Goal: Find specific page/section: Find specific page/section

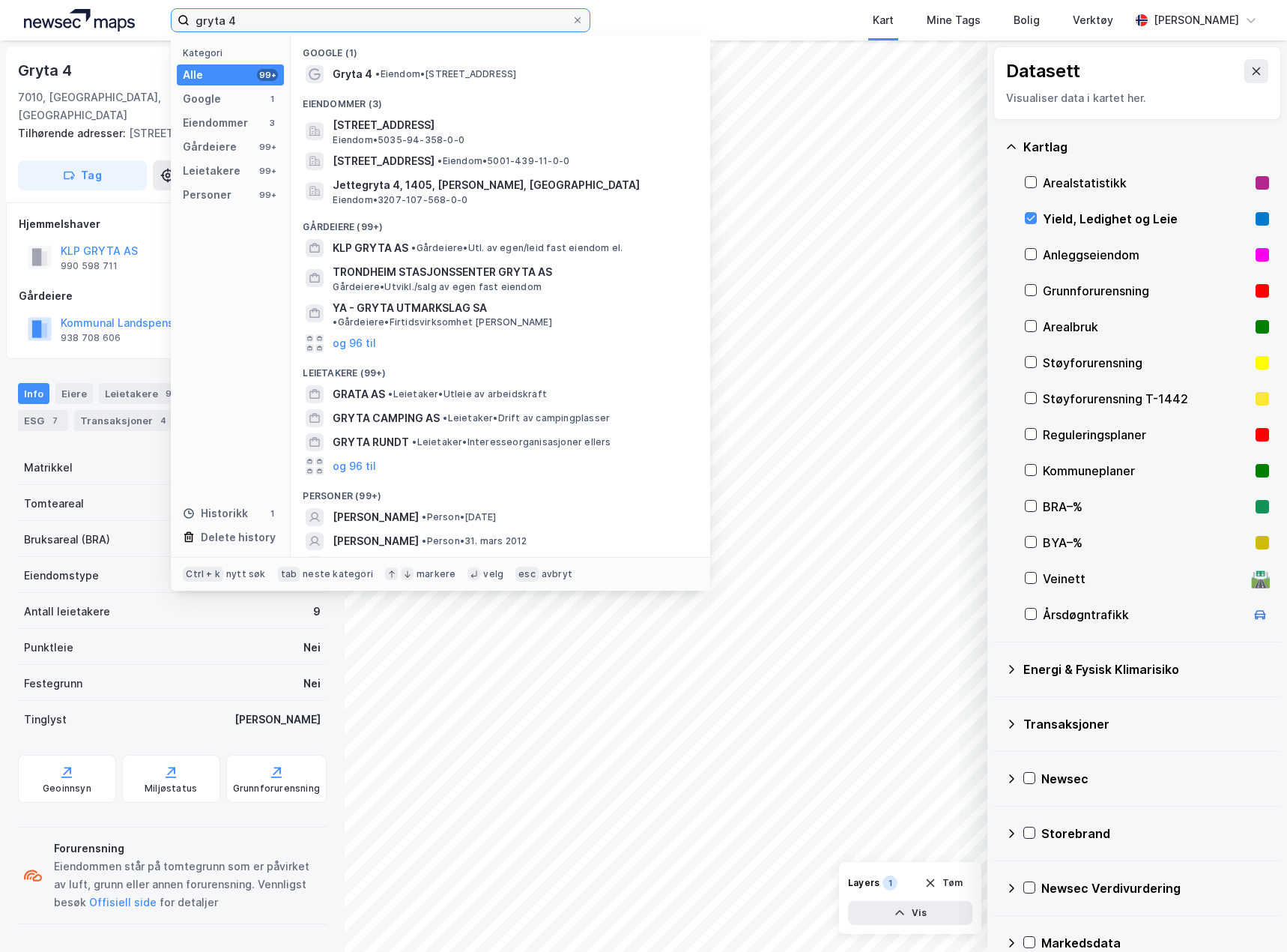
drag, startPoint x: 265, startPoint y: 26, endPoint x: 34, endPoint y: -7, distance: 233.3
click at [34, 0] on html "gryta 4 Kategori Alle 99+ Google 1 Eiendommer 3 Gårdeiere 99+ Leietakere 99+ Pe…" at bounding box center [644, 476] width 1287 height 952
paste input "[PERSON_NAME] Gate 30"
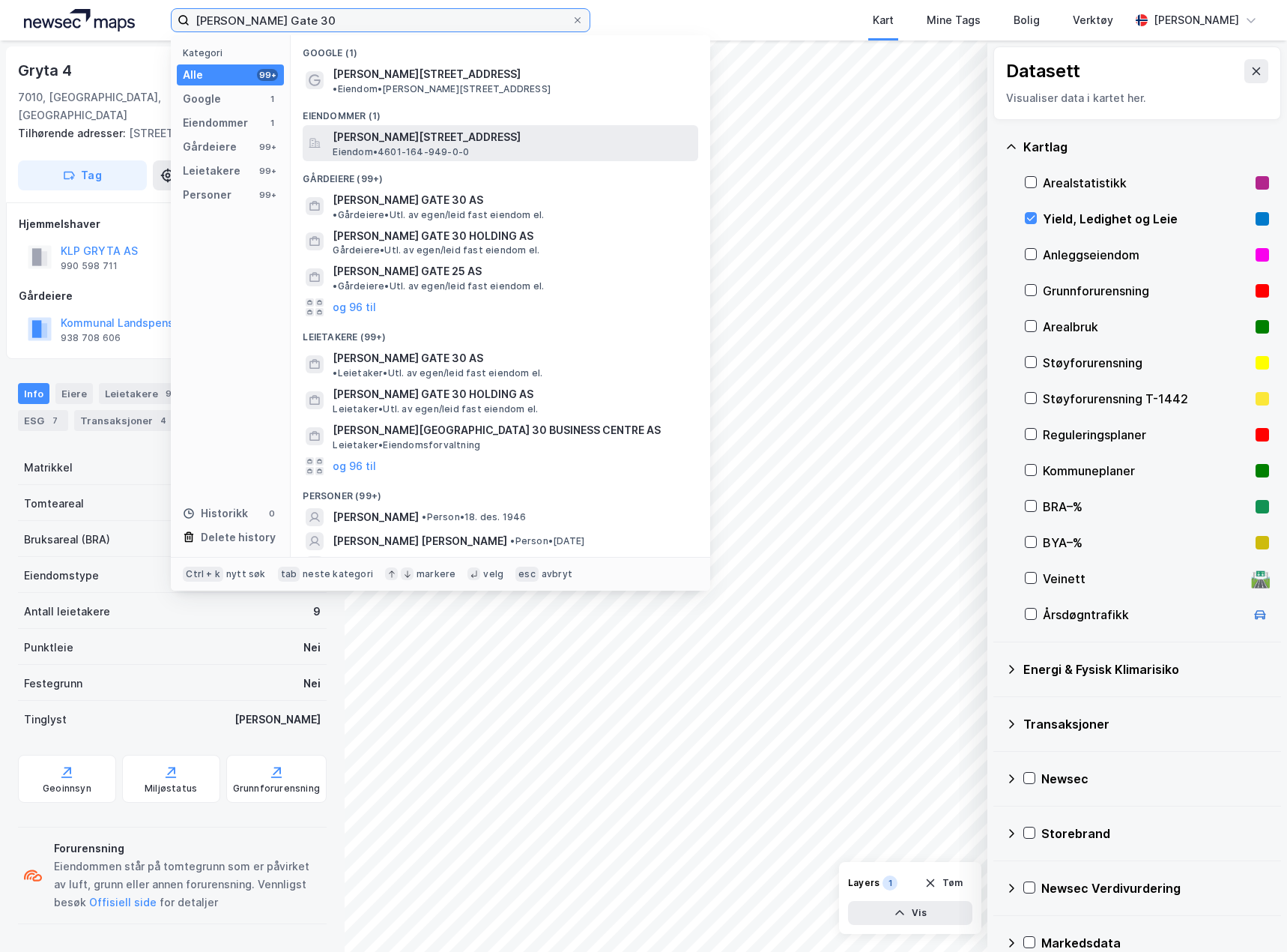
type input "[PERSON_NAME] Gate 30"
click at [369, 129] on span "[PERSON_NAME][STREET_ADDRESS]" at bounding box center [512, 136] width 360 height 18
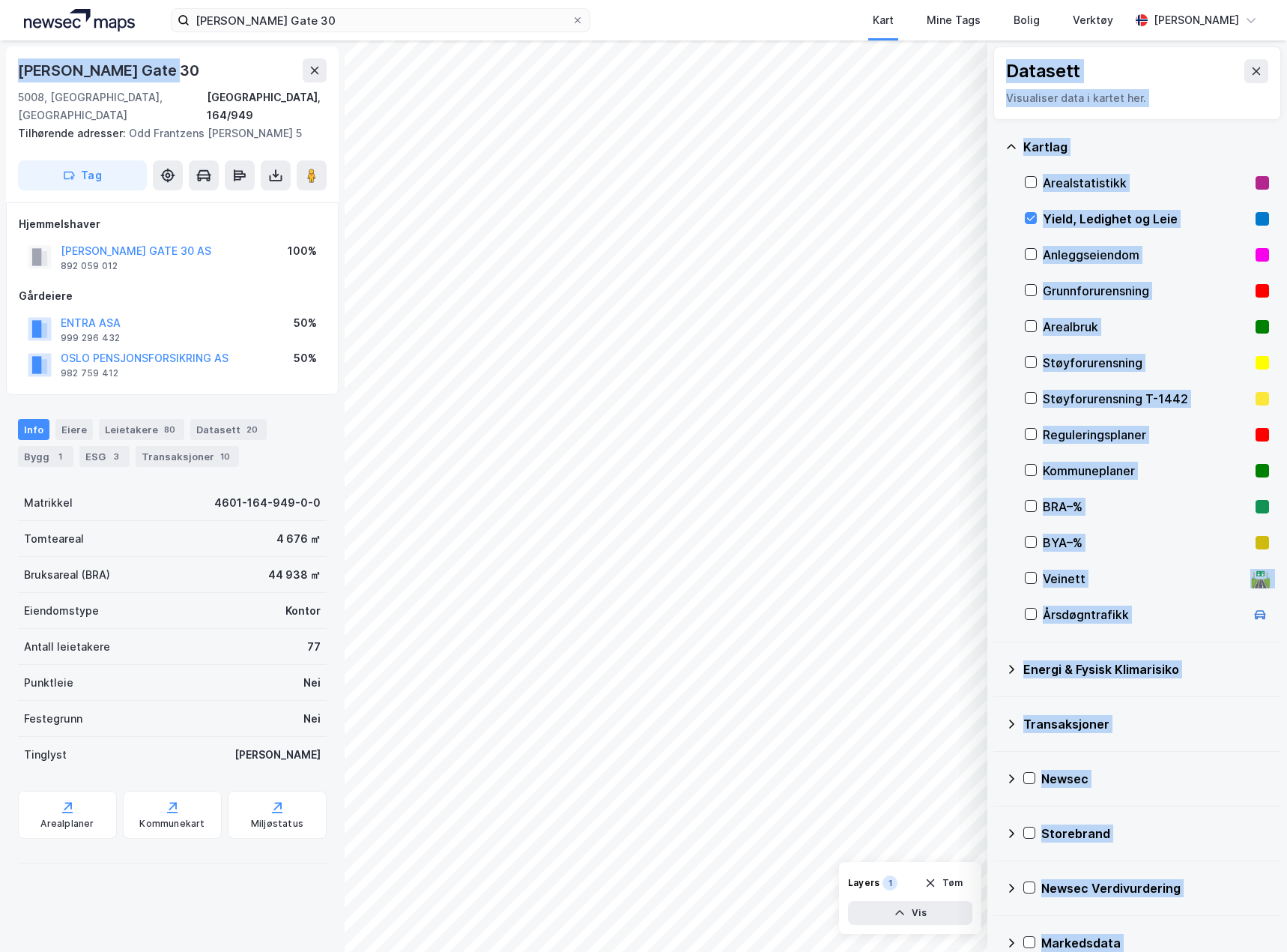
drag, startPoint x: 163, startPoint y: 65, endPoint x: 21, endPoint y: 44, distance: 143.5
click at [21, 44] on div "[PERSON_NAME] [STREET_ADDRESS], 164/949 Tilhørende adresser: Odd Frantzens [PER…" at bounding box center [172, 495] width 344 height 911
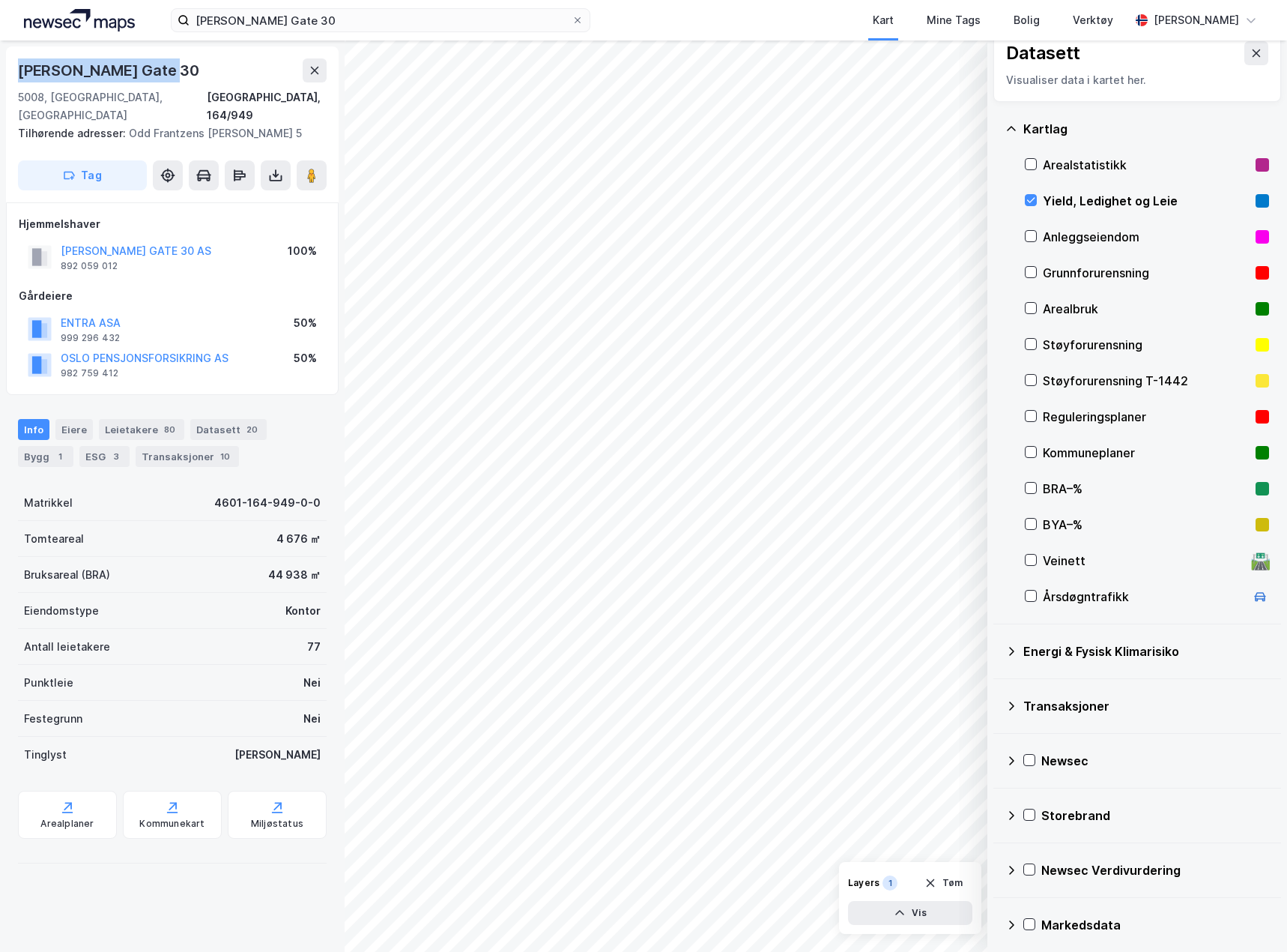
scroll to position [25, 0]
